Goal: Information Seeking & Learning: Learn about a topic

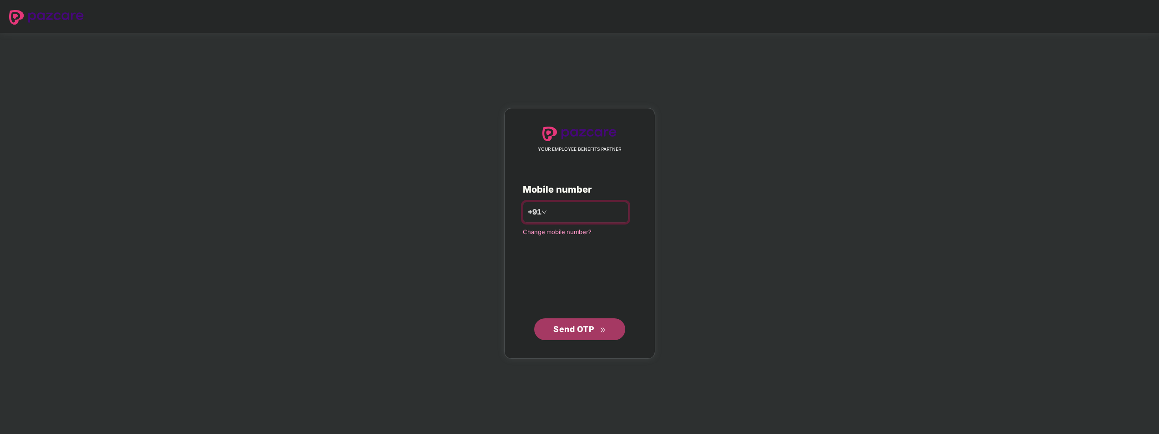
click at [590, 218] on input "number" at bounding box center [586, 212] width 75 height 15
click at [588, 218] on input "number" at bounding box center [586, 212] width 75 height 15
type input "**********"
click at [583, 334] on span "Send OTP" at bounding box center [573, 329] width 41 height 10
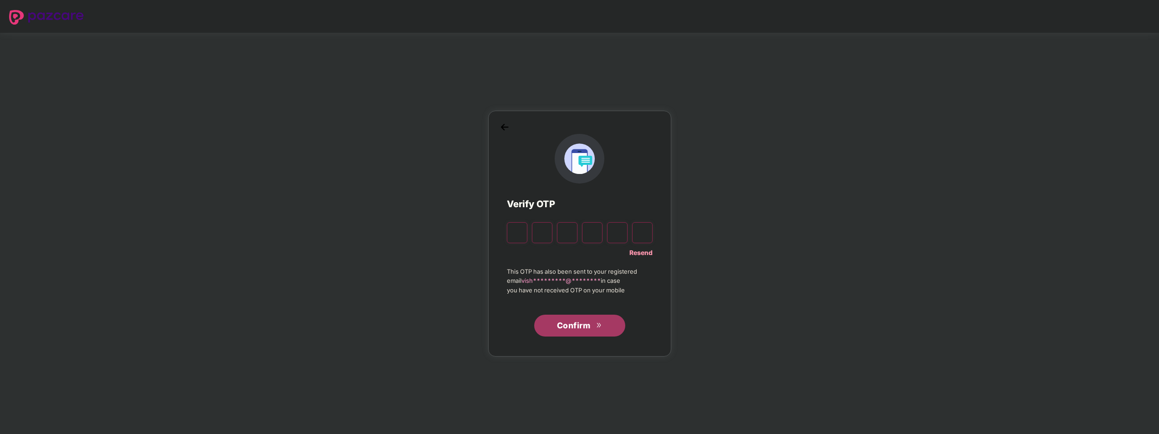
type input "*"
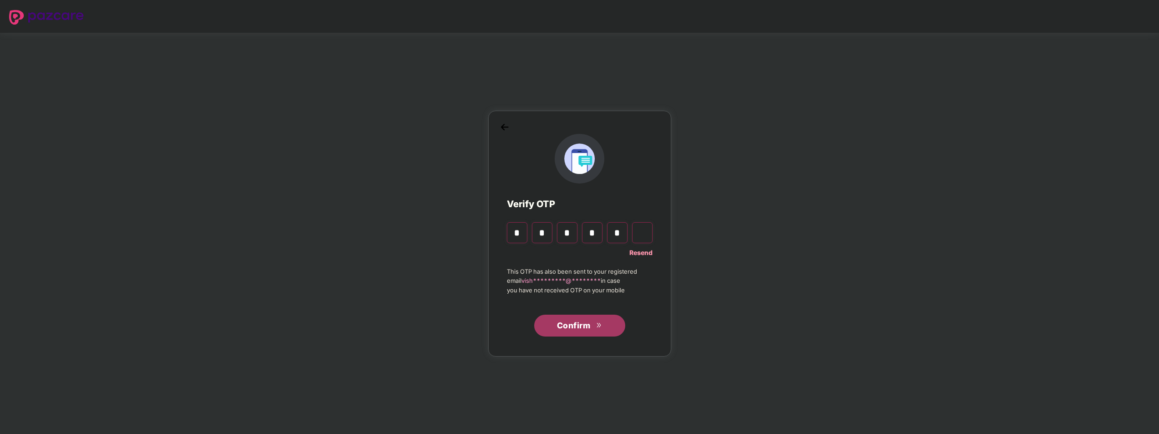
type input "*"
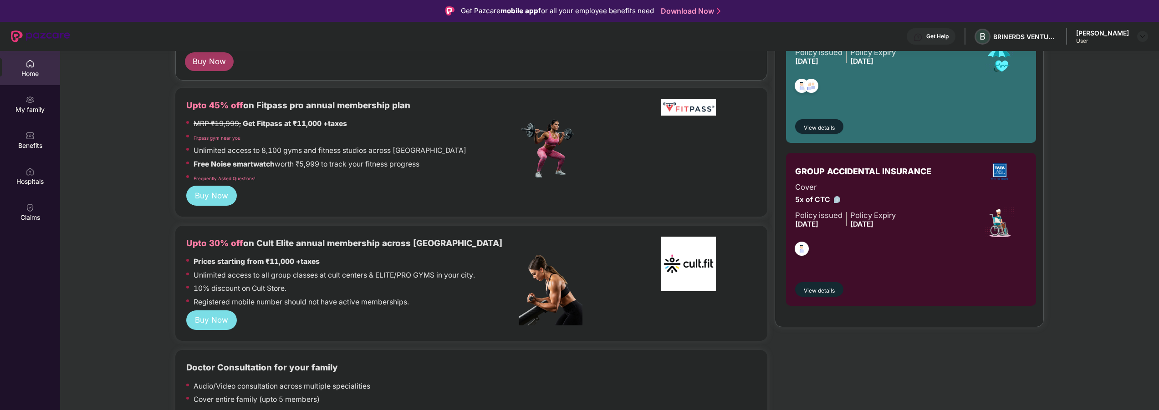
scroll to position [205, 0]
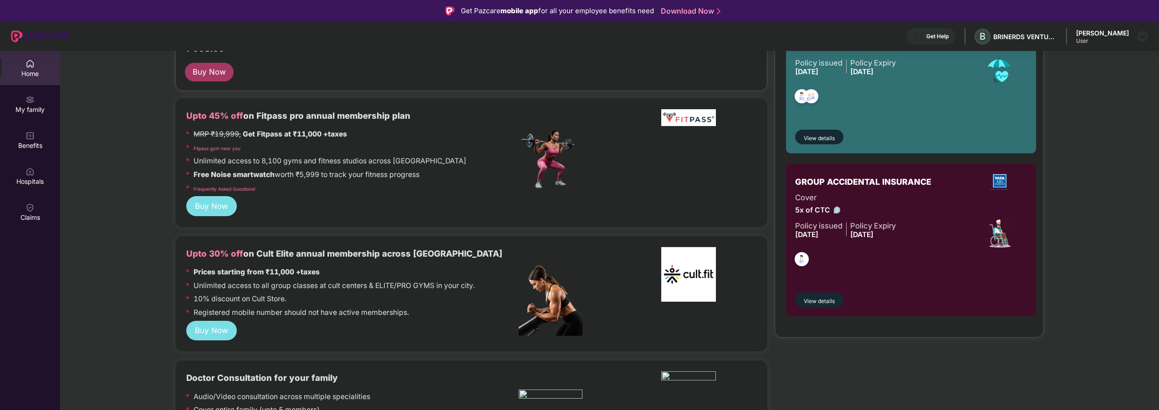
click at [826, 304] on span "View details" at bounding box center [819, 301] width 31 height 9
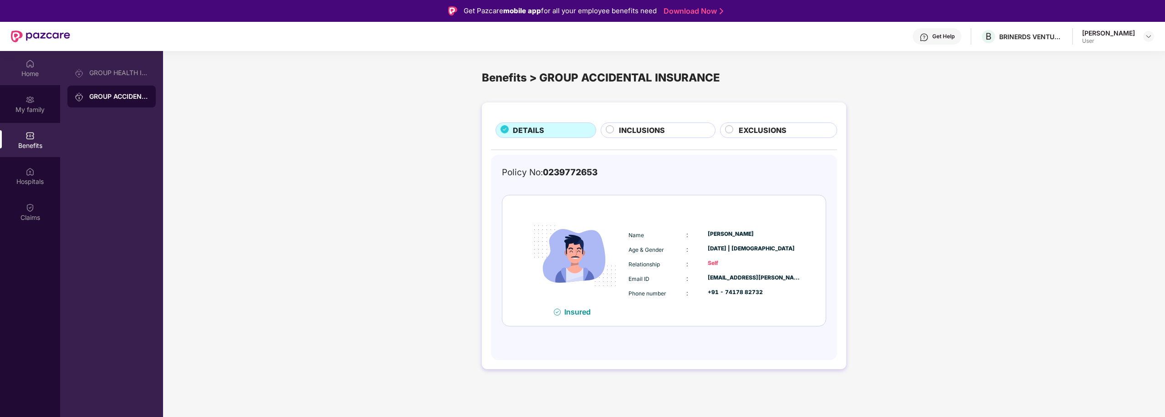
click at [30, 76] on div "Home" at bounding box center [30, 73] width 60 height 9
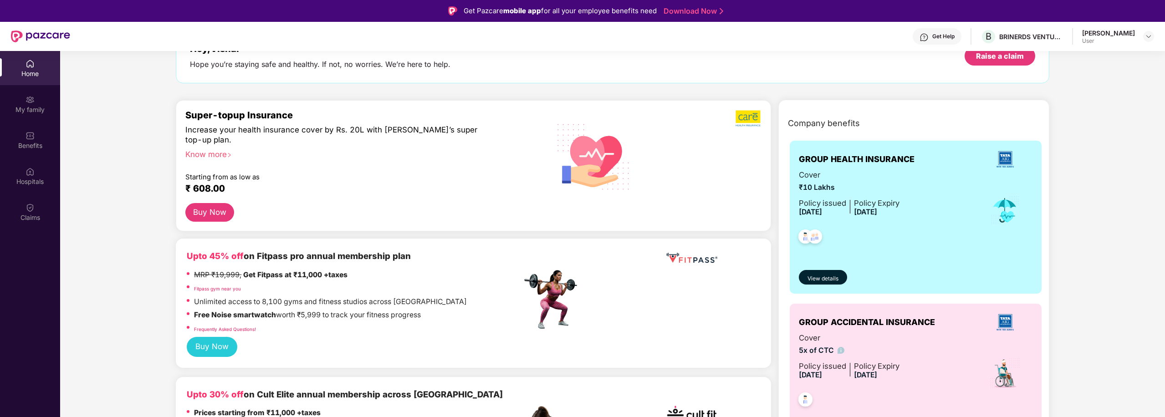
scroll to position [64, 0]
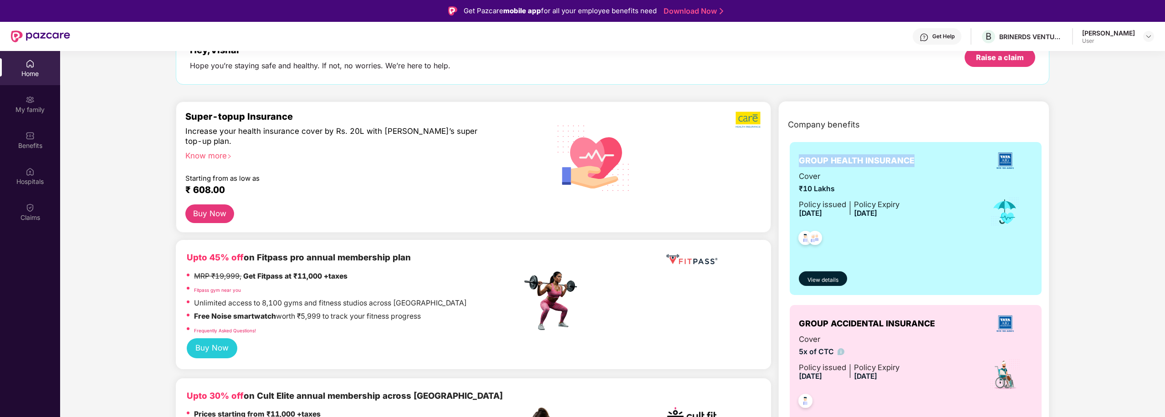
drag, startPoint x: 919, startPoint y: 164, endPoint x: 775, endPoint y: 163, distance: 144.4
click at [775, 163] on div "Company benefits GROUP HEALTH INSURANCE Cover ₹10 Lakhs Policy issued [DATE] Po…" at bounding box center [914, 296] width 310 height 367
click at [933, 197] on div "Cover ₹10 Lakhs Policy issued [DATE] Policy Expiry [DATE]" at bounding box center [916, 211] width 234 height 83
click at [835, 282] on span "View details" at bounding box center [822, 280] width 31 height 9
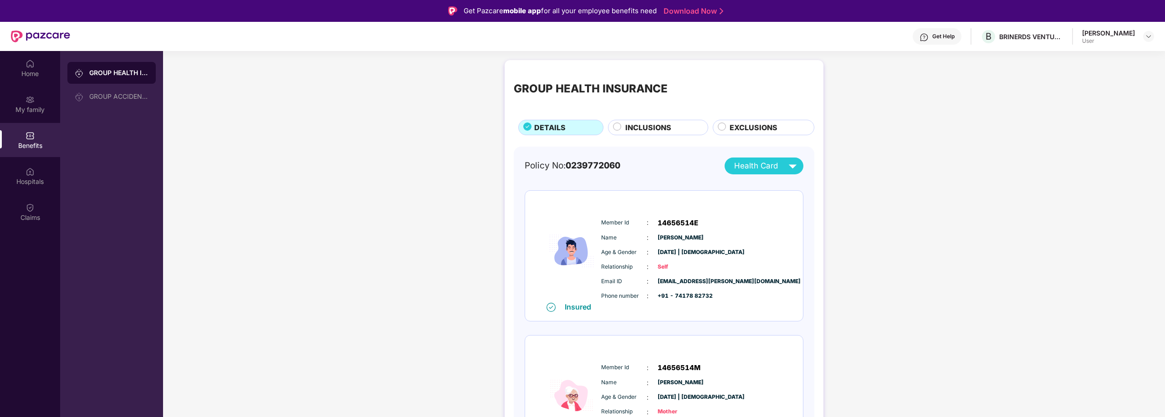
click at [669, 121] on div "INCLUSIONS" at bounding box center [658, 127] width 100 height 15
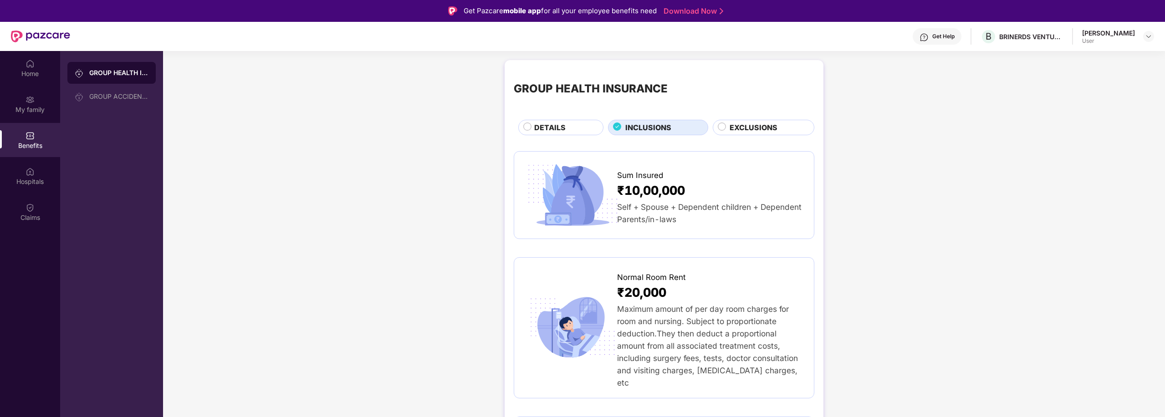
click at [551, 127] on span "DETAILS" at bounding box center [549, 127] width 31 height 11
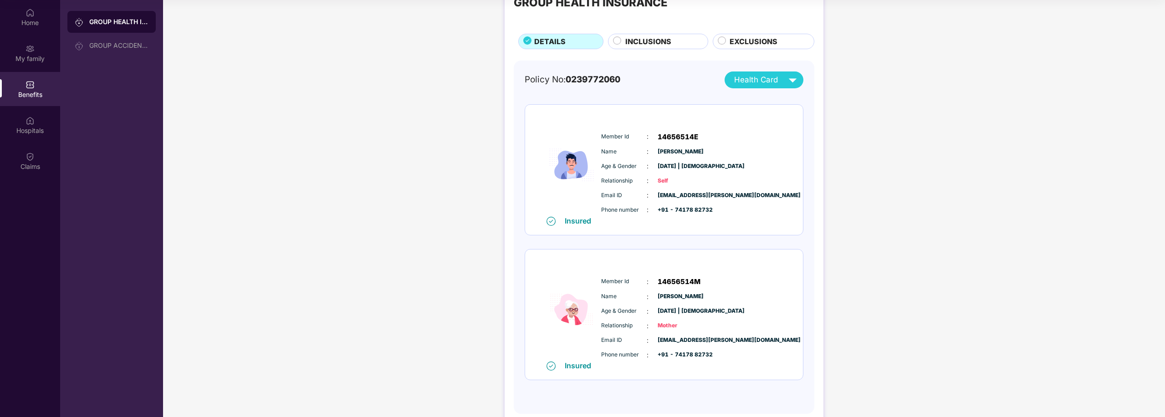
scroll to position [55, 0]
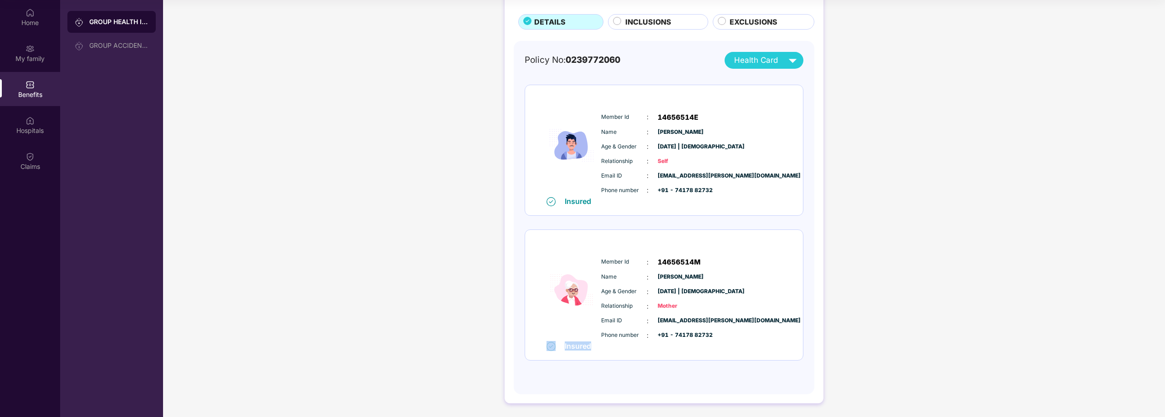
drag, startPoint x: 601, startPoint y: 352, endPoint x: 518, endPoint y: 354, distance: 83.4
click at [518, 354] on div "Policy No: 0239772060 Health Card Insured Member Id : 14656514E Name : [PERSON_…" at bounding box center [664, 218] width 301 height 354
click at [535, 325] on div "Insured Member Id : 14656514M Name : [PERSON_NAME] Age & Gender : [DATE] | [DEM…" at bounding box center [664, 295] width 278 height 130
